Goal: Information Seeking & Learning: Check status

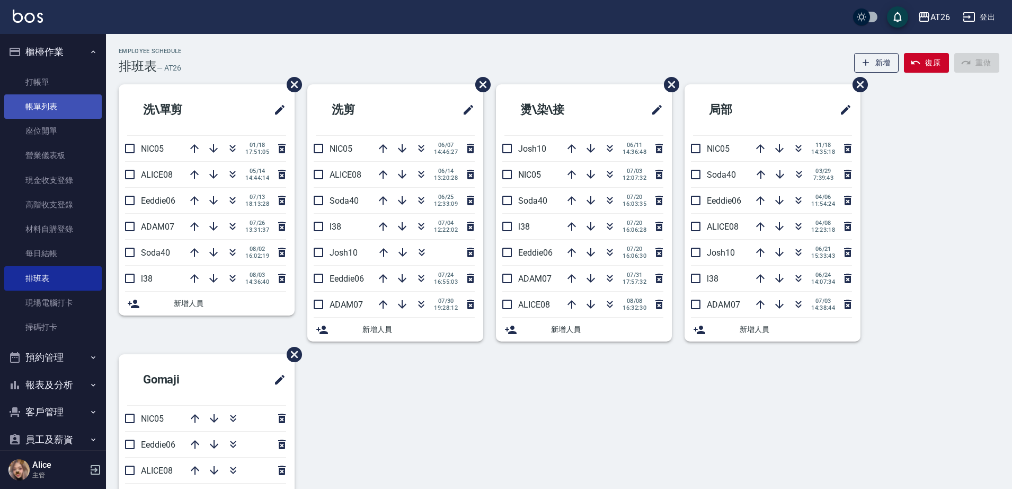
click at [54, 106] on link "帳單列表" at bounding box center [53, 106] width 98 height 24
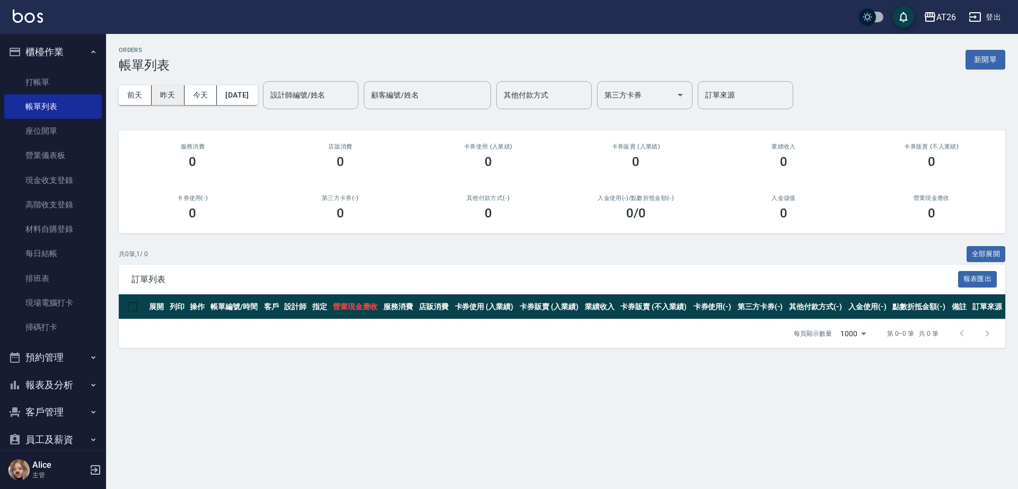
click at [176, 94] on button "昨天" at bounding box center [168, 95] width 33 height 20
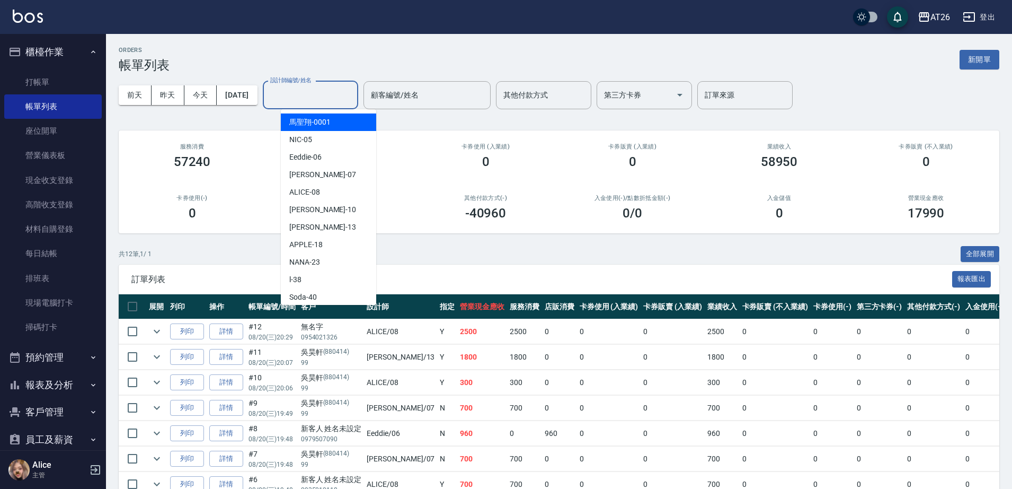
click at [334, 103] on input "設計師編號/姓名" at bounding box center [311, 95] width 86 height 19
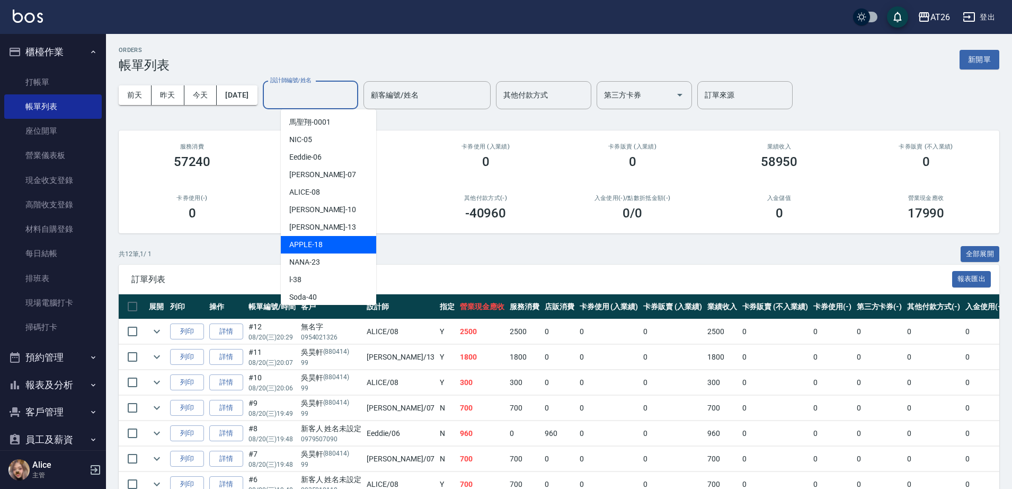
click at [336, 245] on div "APPLE -18" at bounding box center [328, 244] width 95 height 17
type input "APPLE-18"
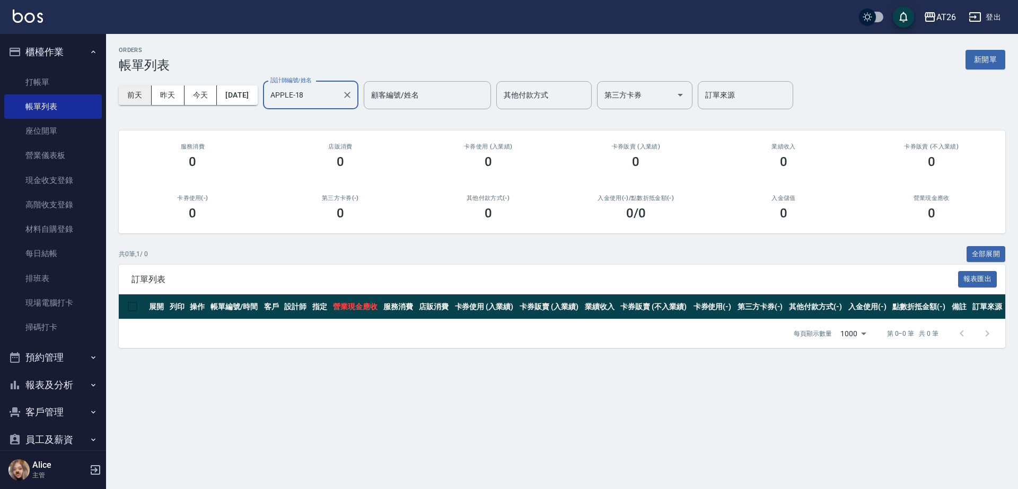
click at [140, 95] on button "前天" at bounding box center [135, 95] width 33 height 20
click at [257, 100] on button "[DATE]" at bounding box center [237, 95] width 40 height 20
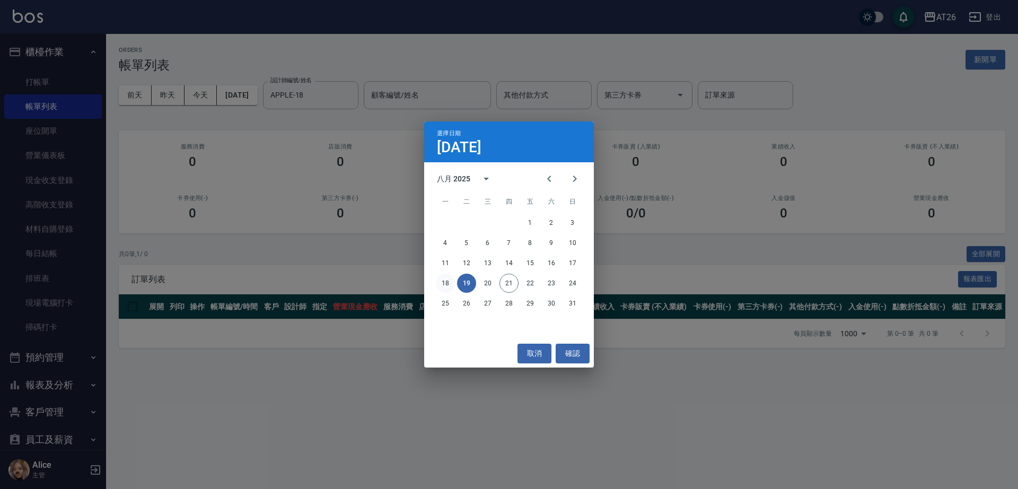
click at [445, 283] on button "18" at bounding box center [445, 282] width 19 height 19
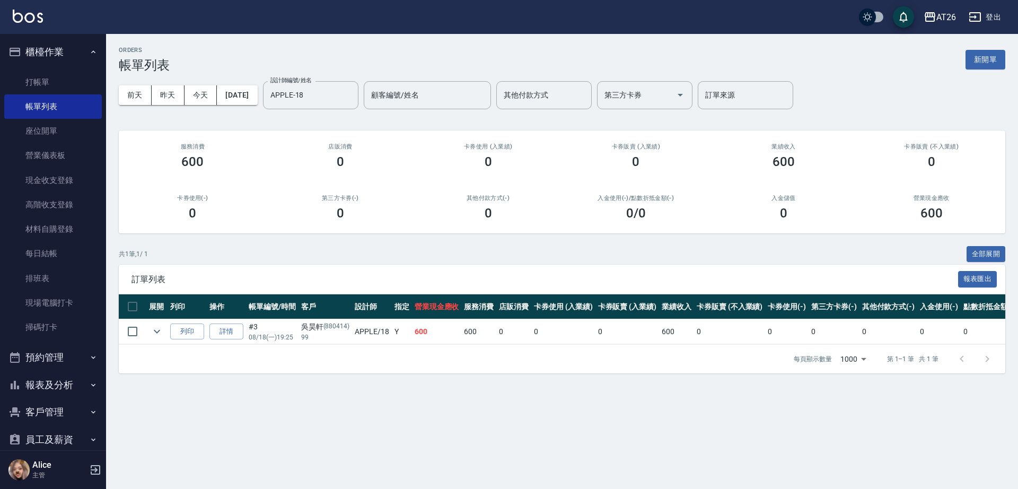
click at [68, 377] on button "報表及分析" at bounding box center [53, 385] width 98 height 28
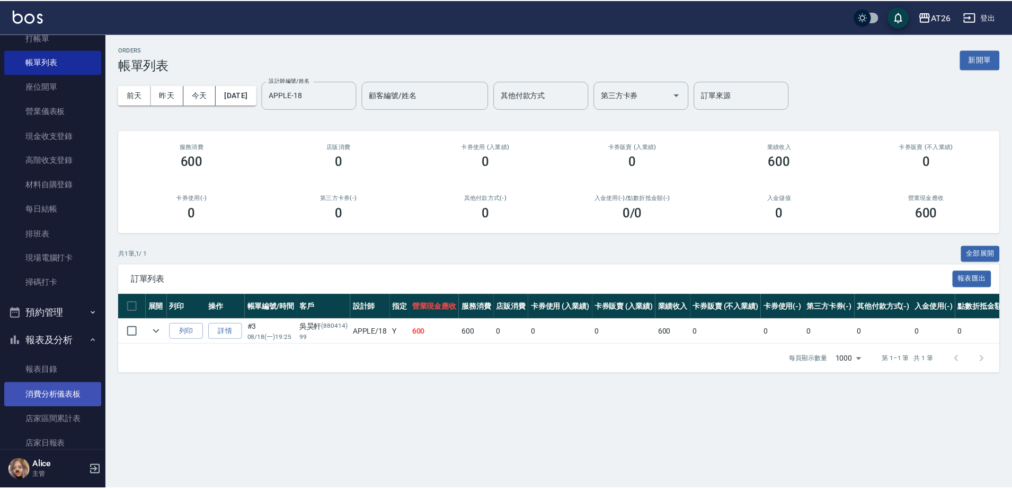
scroll to position [66, 0]
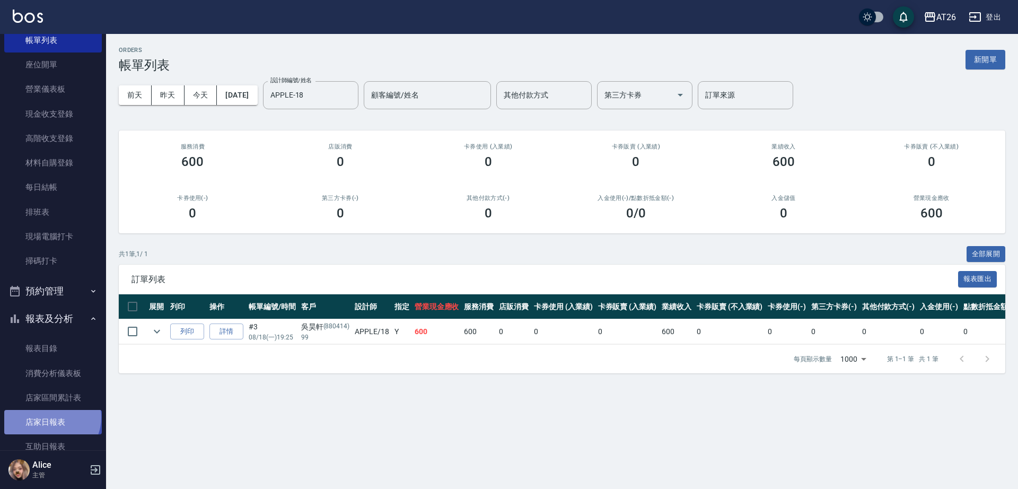
click at [51, 417] on link "店家日報表" at bounding box center [53, 422] width 98 height 24
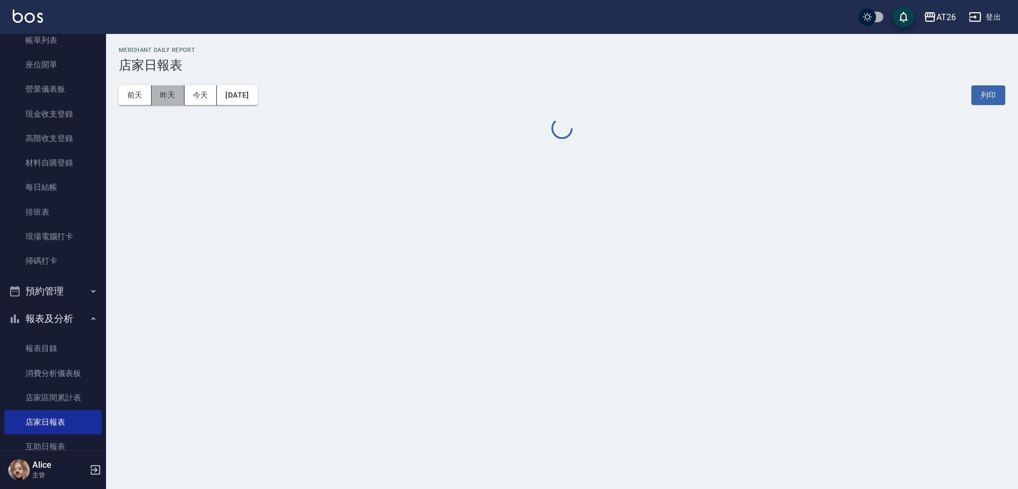
click at [174, 94] on button "昨天" at bounding box center [168, 95] width 33 height 20
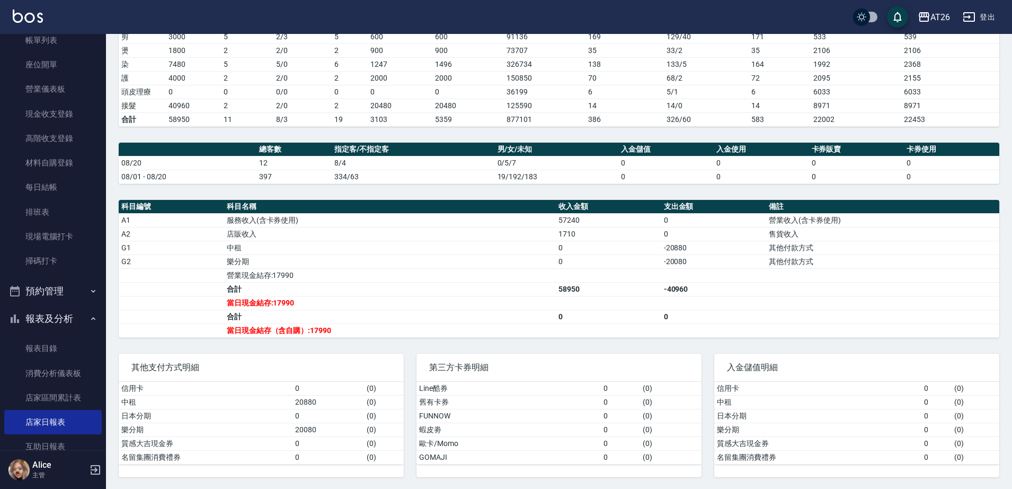
scroll to position [184, 0]
